Goal: Navigation & Orientation: Find specific page/section

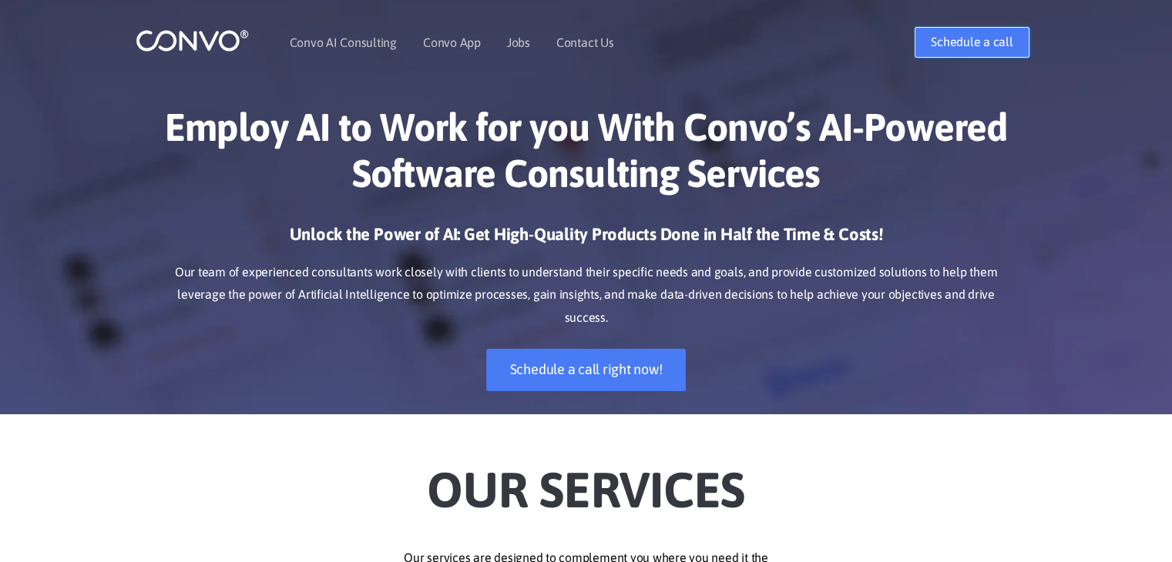
click at [959, 47] on link "Schedule a call" at bounding box center [972, 42] width 114 height 31
click at [519, 40] on link "Jobs" at bounding box center [518, 42] width 23 height 12
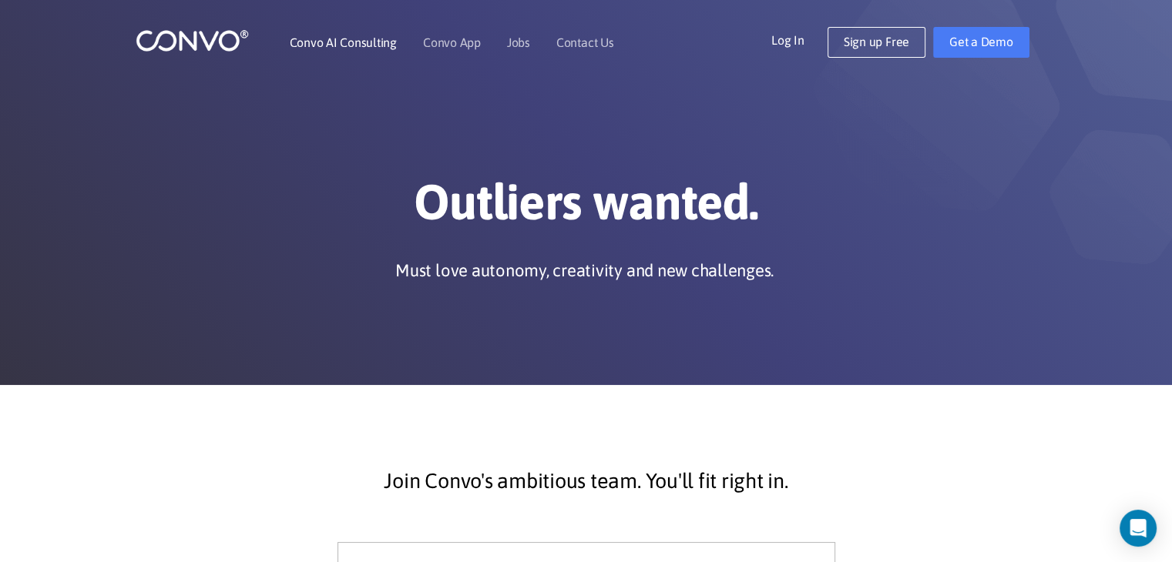
click at [336, 42] on link "Convo AI Consulting" at bounding box center [343, 42] width 107 height 12
